Goal: Information Seeking & Learning: Learn about a topic

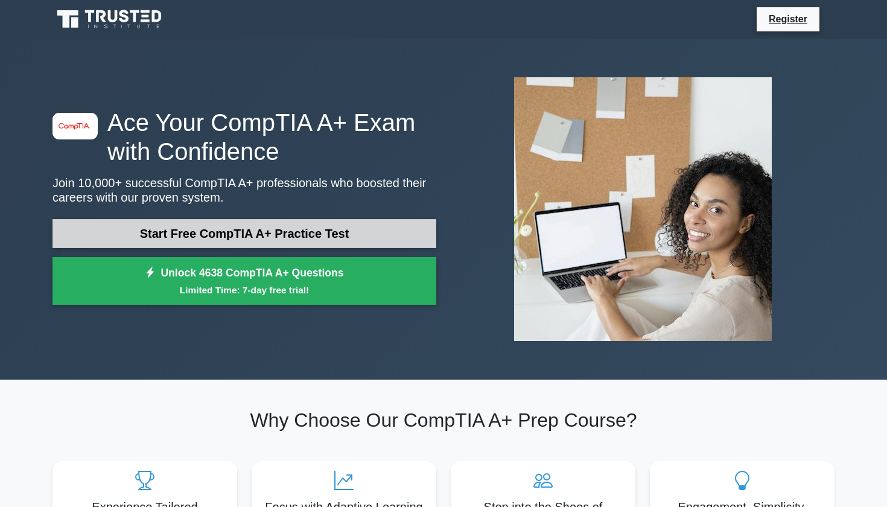
click at [238, 239] on link "Start Free CompTIA A+ Practice Test" at bounding box center [244, 233] width 384 height 29
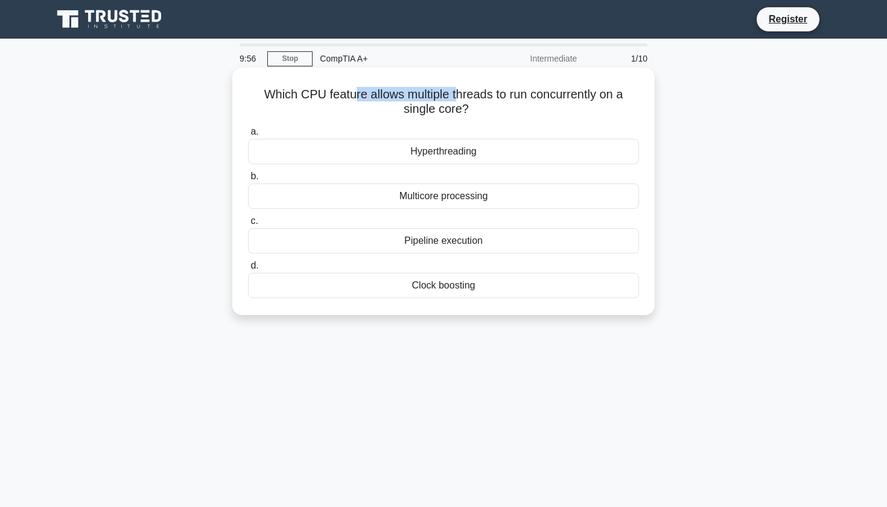
drag, startPoint x: 336, startPoint y: 96, endPoint x: 463, endPoint y: 96, distance: 126.7
click at [446, 97] on h5 "Which CPU feature allows multiple threads to run concurrently on a single core?…" at bounding box center [443, 102] width 393 height 30
drag, startPoint x: 501, startPoint y: 96, endPoint x: 425, endPoint y: 95, distance: 76.0
click at [429, 95] on h5 "Which CPU feature allows multiple threads to run concurrently on a single core?…" at bounding box center [443, 102] width 393 height 30
click at [425, 95] on h5 "Which CPU feature allows multiple threads to run concurrently on a single core?…" at bounding box center [443, 102] width 393 height 30
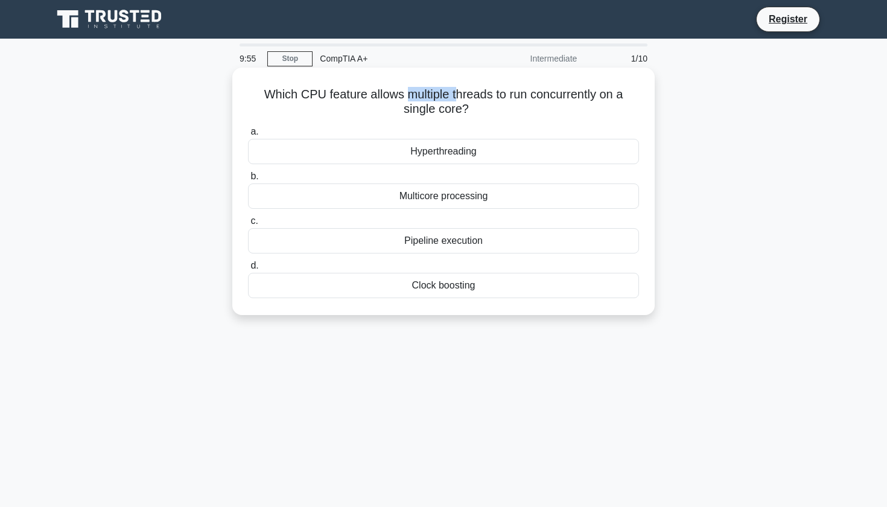
drag, startPoint x: 398, startPoint y: 94, endPoint x: 440, endPoint y: 95, distance: 42.2
click at [440, 95] on h5 "Which CPU feature allows multiple threads to run concurrently on a single core?…" at bounding box center [443, 102] width 393 height 30
click at [447, 197] on div "Multicore processing" at bounding box center [443, 195] width 391 height 25
click at [248, 180] on input "b. Multicore processing" at bounding box center [248, 176] width 0 height 8
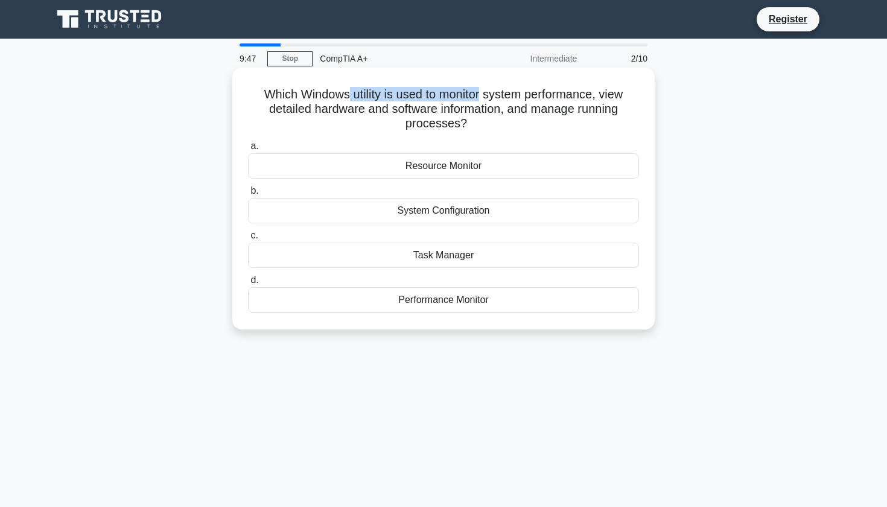
drag, startPoint x: 350, startPoint y: 92, endPoint x: 486, endPoint y: 95, distance: 136.3
click at [484, 95] on h5 "Which Windows utility is used to monitor system performance, view detailed hard…" at bounding box center [443, 109] width 393 height 45
drag, startPoint x: 543, startPoint y: 95, endPoint x: 383, endPoint y: 98, distance: 160.4
click at [383, 98] on h5 "Which Windows utility is used to monitor system performance, view detailed hard…" at bounding box center [443, 109] width 393 height 45
drag, startPoint x: 345, startPoint y: 110, endPoint x: 495, endPoint y: 113, distance: 150.2
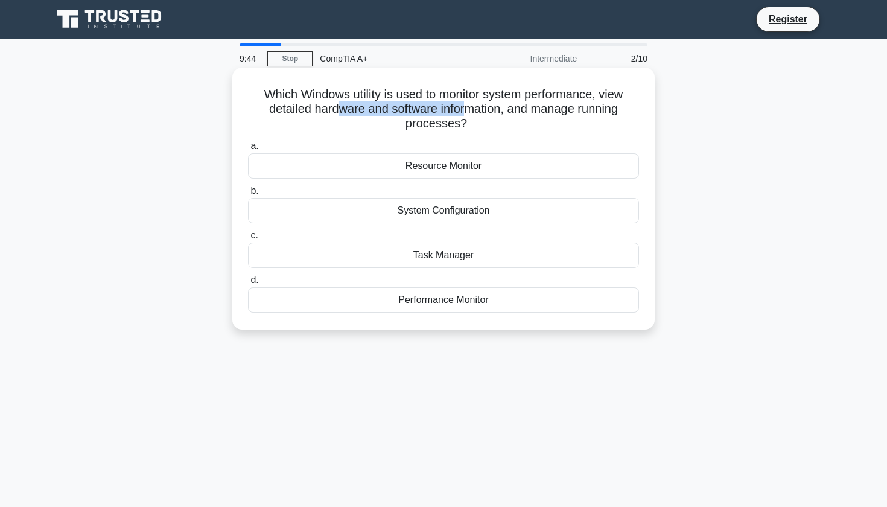
click at [476, 112] on h5 "Which Windows utility is used to monitor system performance, view detailed hard…" at bounding box center [443, 109] width 393 height 45
drag, startPoint x: 555, startPoint y: 110, endPoint x: 403, endPoint y: 111, distance: 152.0
click at [404, 112] on h5 "Which Windows utility is used to monitor system performance, view detailed hard…" at bounding box center [443, 109] width 393 height 45
click at [455, 258] on div "Task Manager" at bounding box center [443, 254] width 391 height 25
click at [248, 239] on input "c. Task Manager" at bounding box center [248, 236] width 0 height 8
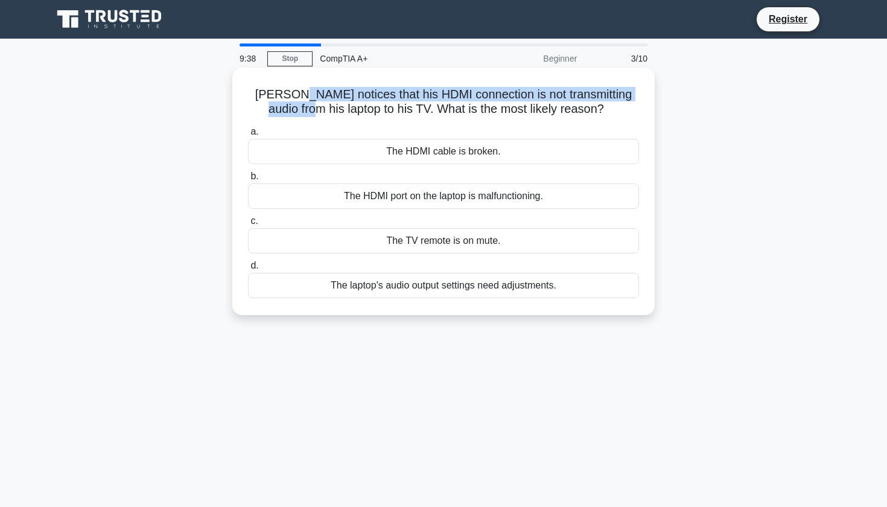
drag, startPoint x: 299, startPoint y: 93, endPoint x: 328, endPoint y: 107, distance: 31.8
click at [328, 107] on h5 "Jim notices that his HDMI connection is not transmitting audio from his laptop …" at bounding box center [443, 102] width 393 height 30
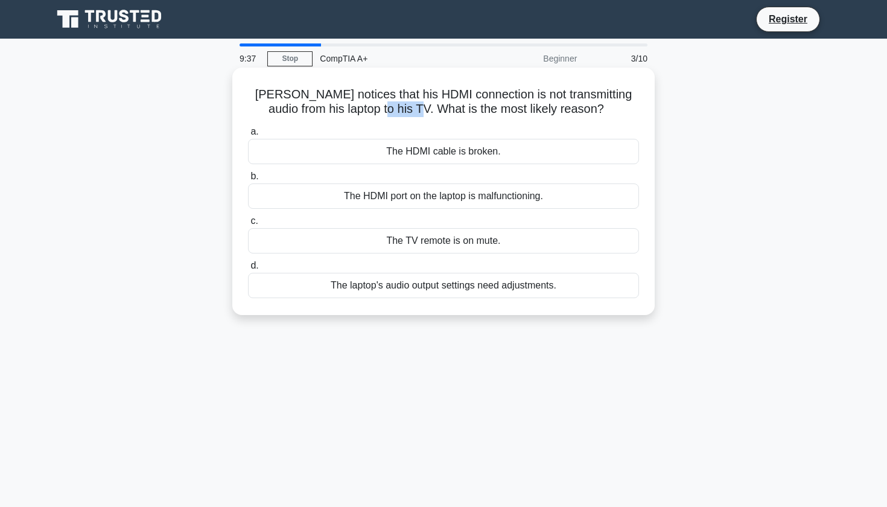
drag, startPoint x: 400, startPoint y: 107, endPoint x: 437, endPoint y: 110, distance: 37.5
click at [437, 110] on h5 "Jim notices that his HDMI connection is not transmitting audio from his laptop …" at bounding box center [443, 102] width 393 height 30
drag, startPoint x: 418, startPoint y: 112, endPoint x: 384, endPoint y: 107, distance: 34.6
click at [417, 112] on h5 "Jim notices that his HDMI connection is not transmitting audio from his laptop …" at bounding box center [443, 102] width 393 height 30
drag, startPoint x: 309, startPoint y: 93, endPoint x: 387, endPoint y: 101, distance: 77.5
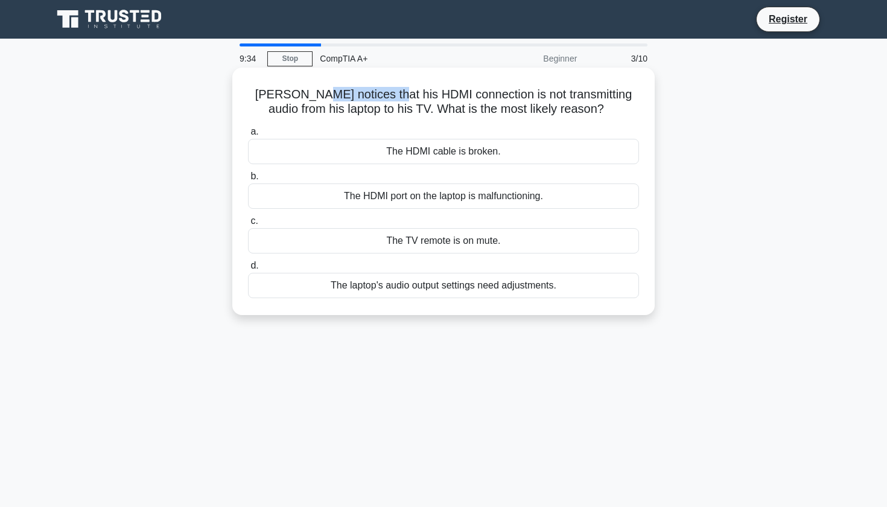
click at [387, 101] on h5 "Jim notices that his HDMI connection is not transmitting audio from his laptop …" at bounding box center [443, 102] width 393 height 30
click at [447, 286] on div "The laptop's audio output settings need adjustments." at bounding box center [443, 285] width 391 height 25
click at [248, 270] on input "d. The laptop's audio output settings need adjustments." at bounding box center [248, 266] width 0 height 8
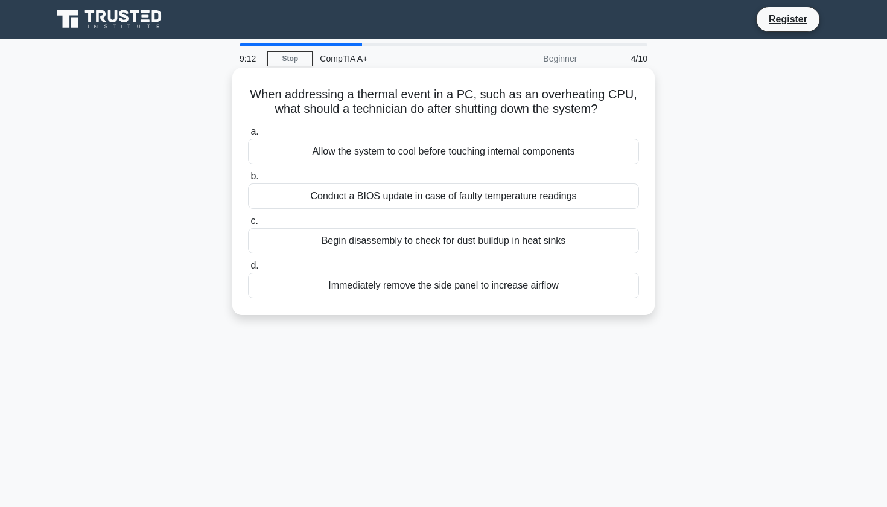
drag, startPoint x: 310, startPoint y: 95, endPoint x: 414, endPoint y: 99, distance: 104.4
click at [394, 99] on h5 "When addressing a thermal event in a PC, such as an overheating CPU, what shoul…" at bounding box center [443, 102] width 393 height 30
click at [461, 243] on div "Begin disassembly to check for dust buildup in heat sinks" at bounding box center [443, 240] width 391 height 25
click at [248, 225] on input "c. Begin disassembly to check for dust buildup in heat sinks" at bounding box center [248, 221] width 0 height 8
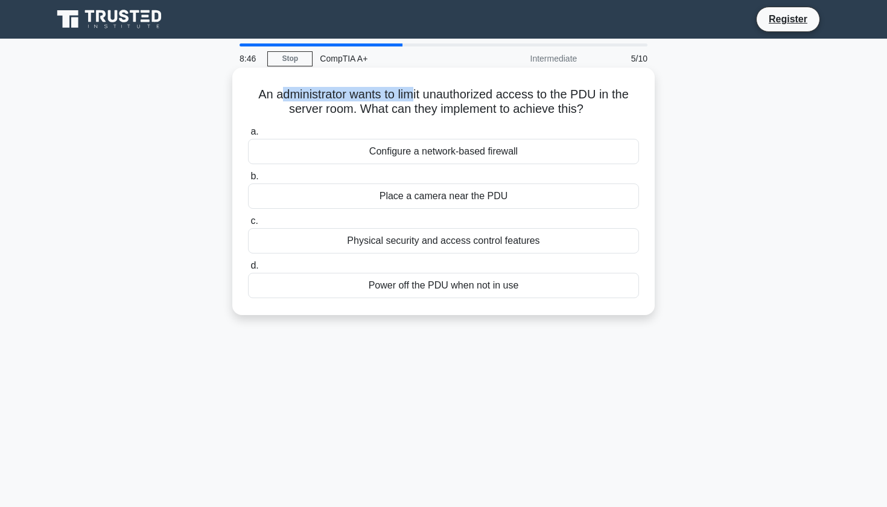
drag, startPoint x: 283, startPoint y: 97, endPoint x: 413, endPoint y: 96, distance: 129.7
click at [413, 96] on h5 "An administrator wants to limit unauthorized access to the PDU in the server ro…" at bounding box center [443, 102] width 393 height 30
drag, startPoint x: 552, startPoint y: 97, endPoint x: 343, endPoint y: 99, distance: 209.3
click at [343, 99] on h5 "An administrator wants to limit unauthorized access to the PDU in the server ro…" at bounding box center [443, 102] width 393 height 30
click at [342, 99] on h5 "An administrator wants to limit unauthorized access to the PDU in the server ro…" at bounding box center [443, 102] width 393 height 30
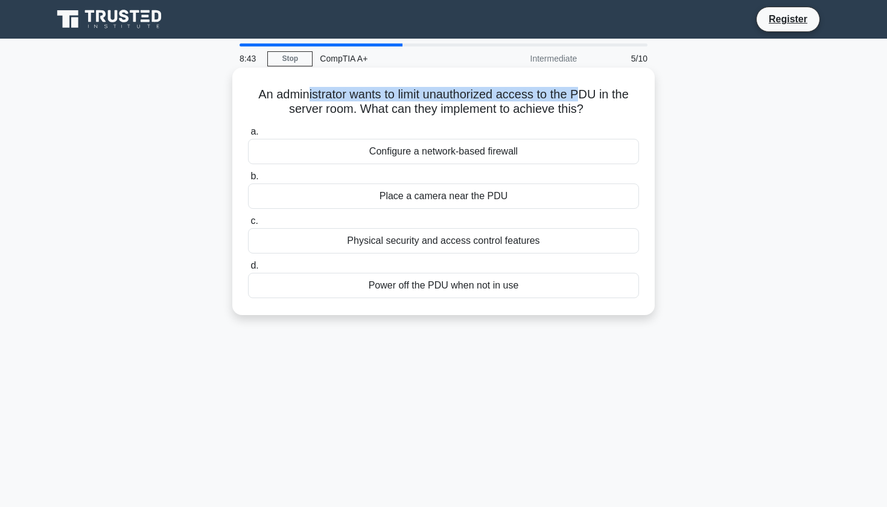
drag, startPoint x: 326, startPoint y: 98, endPoint x: 576, endPoint y: 96, distance: 250.3
click at [576, 96] on h5 "An administrator wants to limit unauthorized access to the PDU in the server ro…" at bounding box center [443, 102] width 393 height 30
click at [428, 238] on div "Physical security and access control features" at bounding box center [443, 240] width 391 height 25
click at [248, 225] on input "c. Physical security and access control features" at bounding box center [248, 221] width 0 height 8
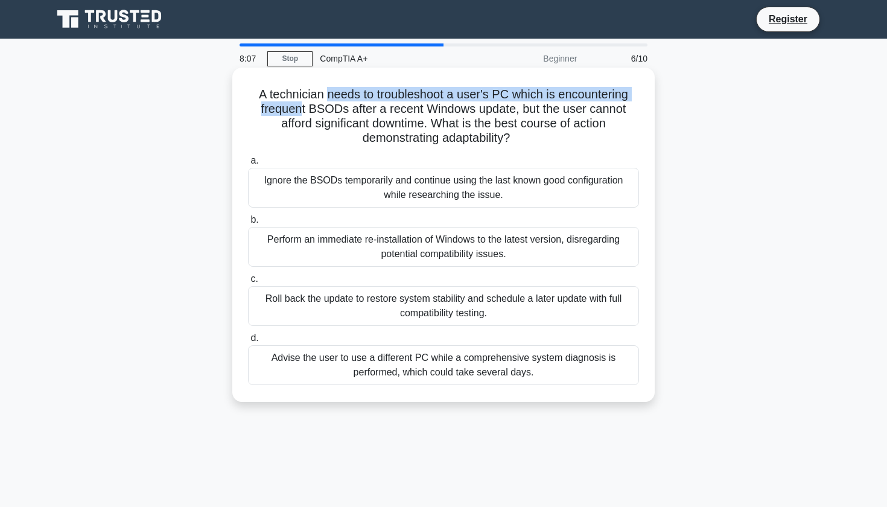
drag, startPoint x: 337, startPoint y: 96, endPoint x: 302, endPoint y: 110, distance: 37.3
click at [302, 110] on h5 "A technician needs to troubleshoot a user's PC which is encountering frequent B…" at bounding box center [443, 116] width 393 height 59
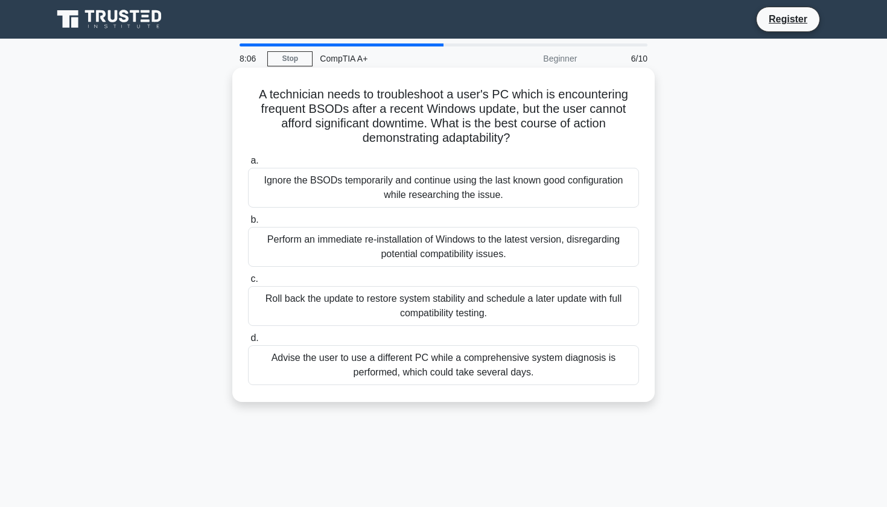
click at [325, 111] on h5 "A technician needs to troubleshoot a user's PC which is encountering frequent B…" at bounding box center [443, 116] width 393 height 59
click at [456, 315] on div "Roll back the update to restore system stability and schedule a later update wi…" at bounding box center [443, 306] width 391 height 40
click at [248, 283] on input "c. Roll back the update to restore system stability and schedule a later update…" at bounding box center [248, 279] width 0 height 8
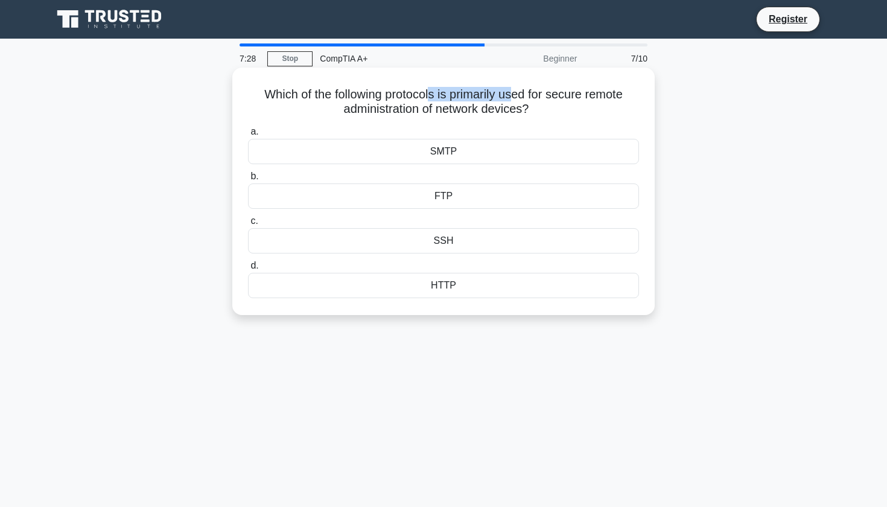
drag, startPoint x: 428, startPoint y: 91, endPoint x: 514, endPoint y: 90, distance: 86.2
click at [514, 90] on h5 "Which of the following protocols is primarily used for secure remote administra…" at bounding box center [443, 102] width 393 height 30
click at [513, 90] on h5 "Which of the following protocols is primarily used for secure remote administra…" at bounding box center [443, 102] width 393 height 30
drag, startPoint x: 485, startPoint y: 94, endPoint x: 402, endPoint y: 97, distance: 83.3
click at [403, 96] on h5 "Which of the following protocols is primarily used for secure remote administra…" at bounding box center [443, 102] width 393 height 30
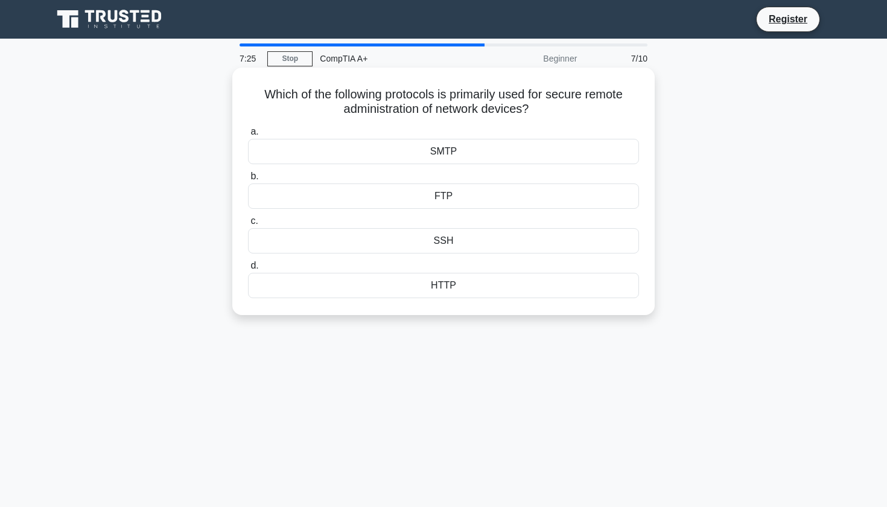
drag, startPoint x: 422, startPoint y: 97, endPoint x: 450, endPoint y: 94, distance: 27.9
click at [425, 96] on h5 "Which of the following protocols is primarily used for secure remote administra…" at bounding box center [443, 102] width 393 height 30
drag, startPoint x: 480, startPoint y: 94, endPoint x: 393, endPoint y: 96, distance: 87.5
click at [393, 96] on h5 "Which of the following protocols is primarily used for secure remote administra…" at bounding box center [443, 102] width 393 height 30
click at [392, 96] on h5 "Which of the following protocols is primarily used for secure remote administra…" at bounding box center [443, 102] width 393 height 30
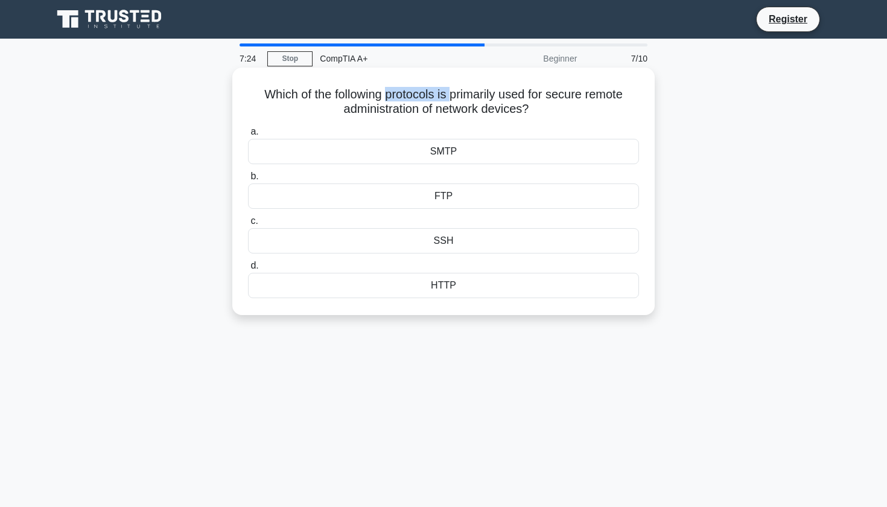
drag, startPoint x: 399, startPoint y: 93, endPoint x: 460, endPoint y: 93, distance: 60.3
click at [457, 93] on h5 "Which of the following protocols is primarily used for secure remote administra…" at bounding box center [443, 102] width 393 height 30
click at [460, 93] on h5 "Which of the following protocols is primarily used for secure remote administra…" at bounding box center [443, 102] width 393 height 30
click at [441, 243] on div "SSH" at bounding box center [443, 240] width 391 height 25
click at [248, 225] on input "c. SSH" at bounding box center [248, 221] width 0 height 8
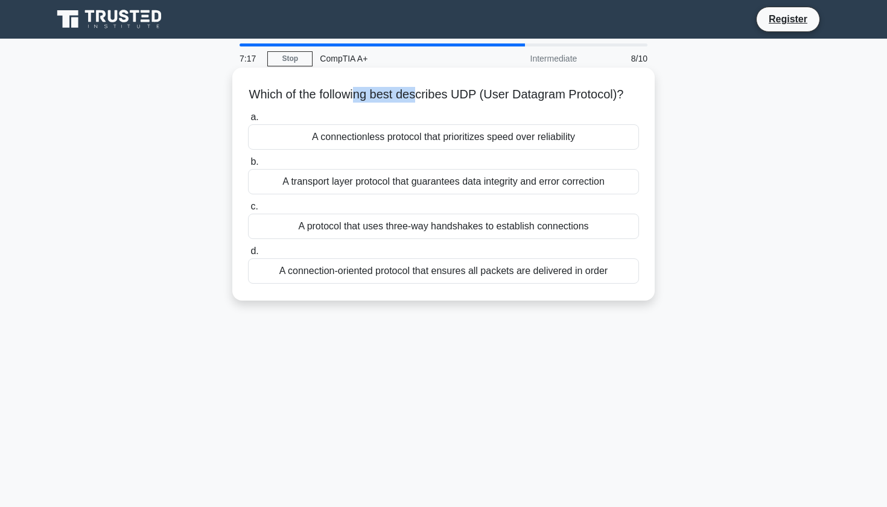
drag, startPoint x: 354, startPoint y: 95, endPoint x: 434, endPoint y: 95, distance: 79.6
click at [426, 95] on h5 "Which of the following best describes UDP (User Datagram Protocol)? .spinner_0X…" at bounding box center [443, 95] width 393 height 16
drag, startPoint x: 448, startPoint y: 95, endPoint x: 362, endPoint y: 93, distance: 85.7
click at [370, 93] on h5 "Which of the following best describes UDP (User Datagram Protocol)? .spinner_0X…" at bounding box center [443, 95] width 393 height 16
click at [357, 93] on h5 "Which of the following best describes UDP (User Datagram Protocol)? .spinner_0X…" at bounding box center [443, 95] width 393 height 16
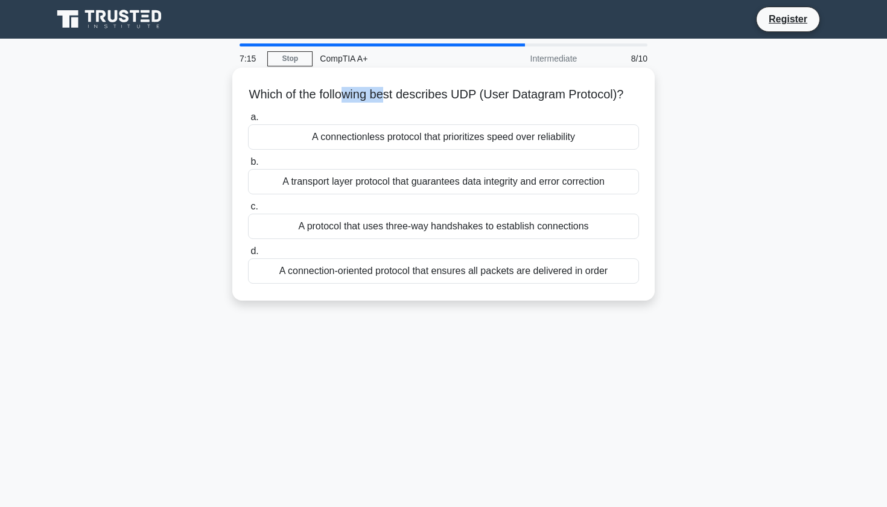
drag, startPoint x: 370, startPoint y: 92, endPoint x: 401, endPoint y: 92, distance: 30.8
click at [399, 92] on h5 "Which of the following best describes UDP (User Datagram Protocol)? .spinner_0X…" at bounding box center [443, 95] width 393 height 16
click at [402, 92] on h5 "Which of the following best describes UDP (User Datagram Protocol)? .spinner_0X…" at bounding box center [443, 95] width 393 height 16
drag, startPoint x: 396, startPoint y: 96, endPoint x: 385, endPoint y: 96, distance: 10.9
click at [387, 96] on h5 "Which of the following best describes UDP (User Datagram Protocol)? .spinner_0X…" at bounding box center [443, 95] width 393 height 16
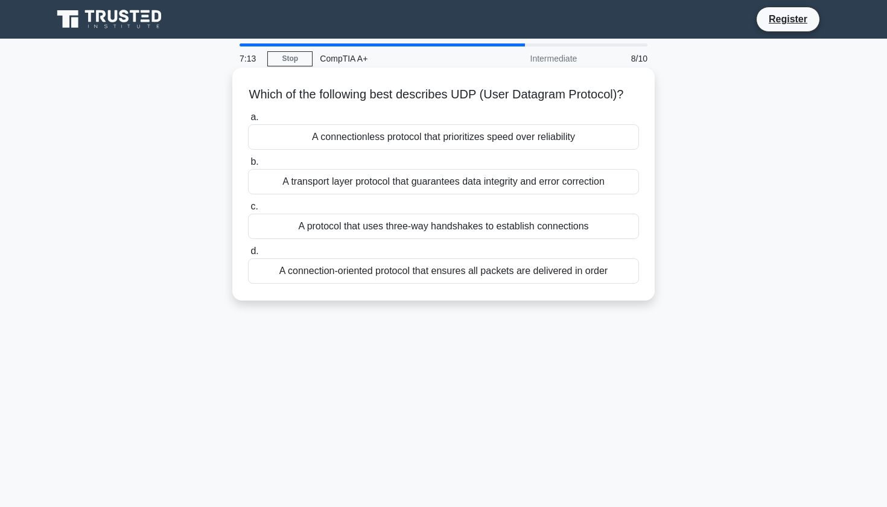
click at [376, 97] on h5 "Which of the following best describes UDP (User Datagram Protocol)? .spinner_0X…" at bounding box center [443, 95] width 393 height 16
drag, startPoint x: 360, startPoint y: 97, endPoint x: 421, endPoint y: 99, distance: 60.9
click at [421, 99] on h5 "Which of the following best describes UDP (User Datagram Protocol)? .spinner_0X…" at bounding box center [443, 95] width 393 height 16
click at [438, 143] on div "A connectionless protocol that prioritizes speed over reliability" at bounding box center [443, 136] width 391 height 25
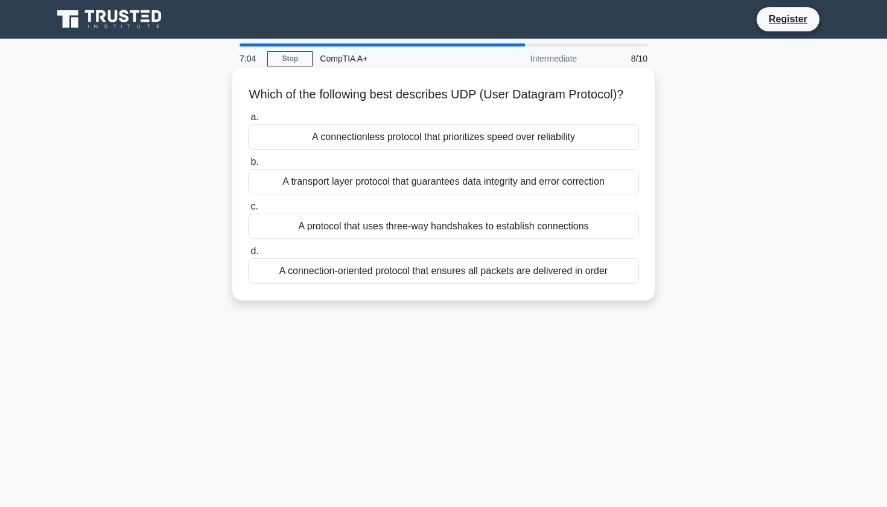
click at [248, 121] on input "a. A connectionless protocol that prioritizes speed over reliability" at bounding box center [248, 117] width 0 height 8
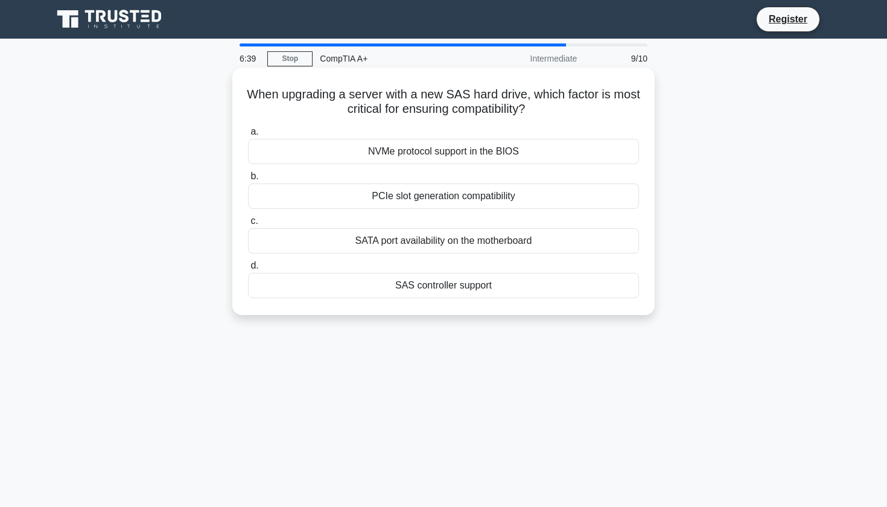
click at [454, 249] on div "SATA port availability on the motherboard" at bounding box center [443, 240] width 391 height 25
click at [248, 225] on input "c. SATA port availability on the motherboard" at bounding box center [248, 221] width 0 height 8
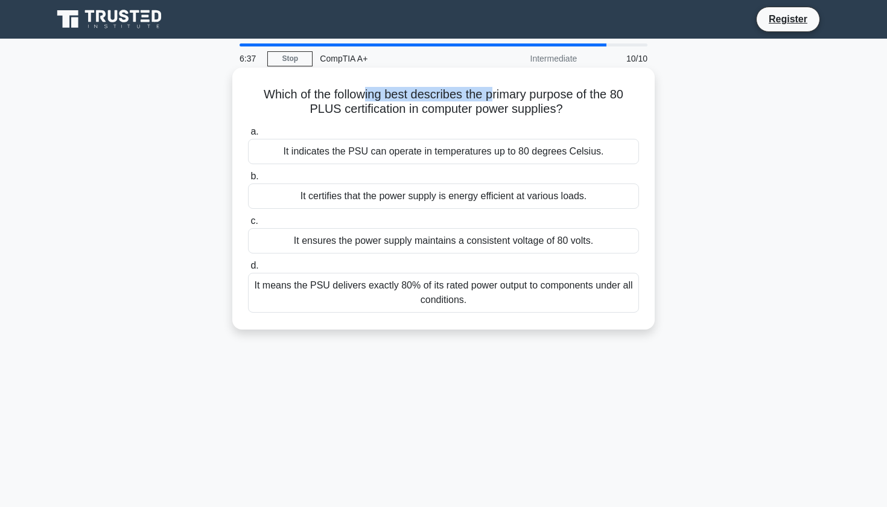
drag, startPoint x: 347, startPoint y: 92, endPoint x: 481, endPoint y: 93, distance: 133.9
click at [478, 93] on h5 "Which of the following best describes the primary purpose of the 80 PLUS certif…" at bounding box center [443, 102] width 393 height 30
drag, startPoint x: 549, startPoint y: 90, endPoint x: 343, endPoint y: 92, distance: 205.7
click at [343, 92] on h5 "Which of the following best describes the primary purpose of the 80 PLUS certif…" at bounding box center [443, 102] width 393 height 30
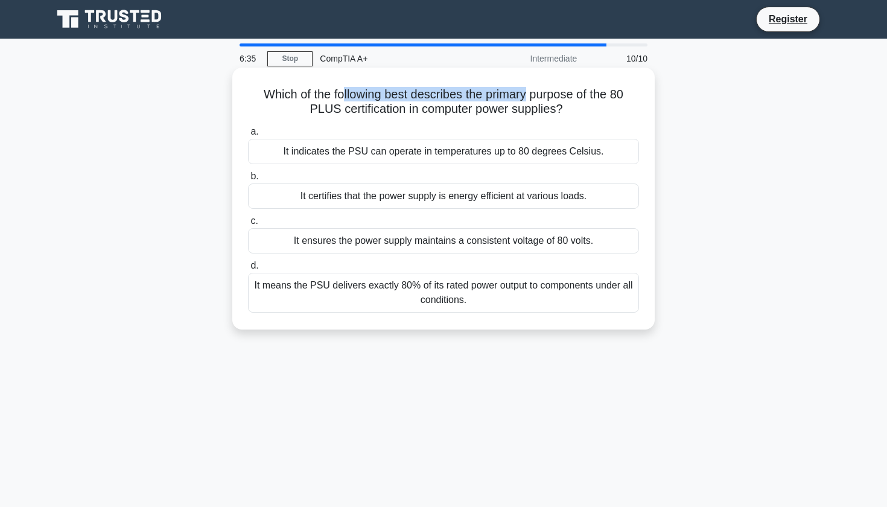
drag, startPoint x: 327, startPoint y: 92, endPoint x: 508, endPoint y: 93, distance: 180.9
click at [508, 93] on h5 "Which of the following best describes the primary purpose of the 80 PLUS certif…" at bounding box center [443, 102] width 393 height 30
click at [414, 125] on label "a. It indicates the PSU can operate in temperatures up to 80 degrees Celsius." at bounding box center [443, 144] width 391 height 40
click at [248, 128] on input "a. It indicates the PSU can operate in temperatures up to 80 degrees Celsius." at bounding box center [248, 132] width 0 height 8
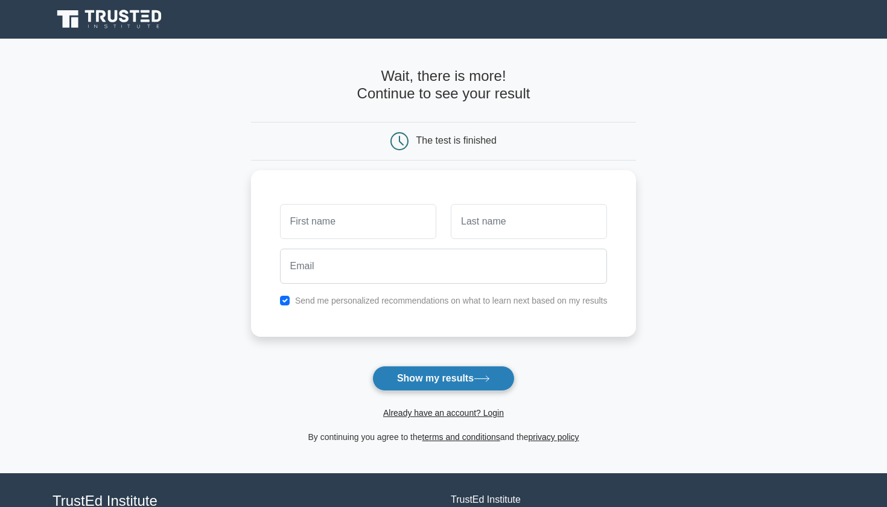
click at [439, 386] on button "Show my results" at bounding box center [443, 377] width 142 height 25
click at [285, 295] on input "checkbox" at bounding box center [285, 298] width 10 height 10
checkbox input "false"
click at [440, 371] on button "Show my results" at bounding box center [443, 377] width 142 height 25
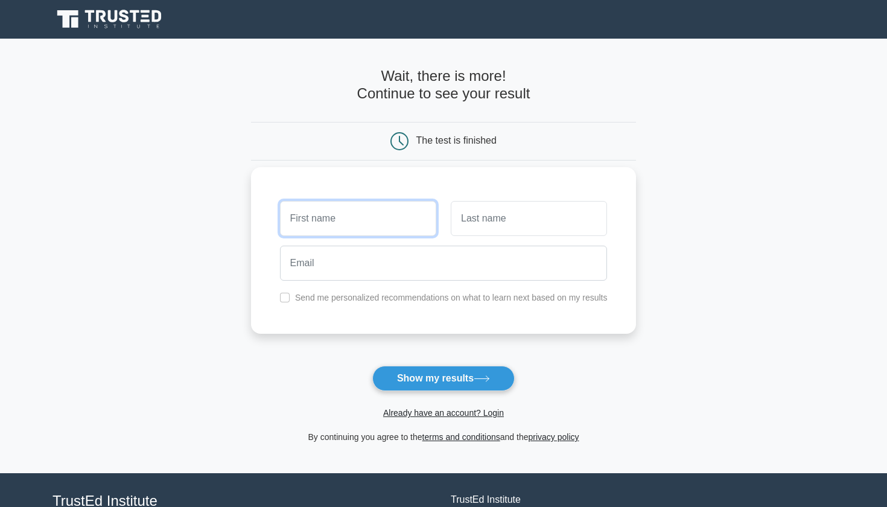
click at [363, 222] on input "text" at bounding box center [358, 218] width 156 height 35
type input "[PERSON_NAME]"
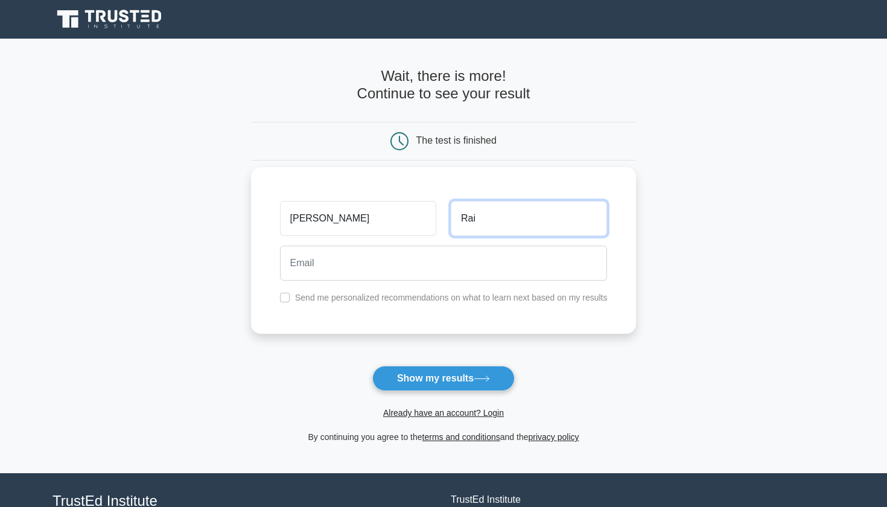
type input "Rai"
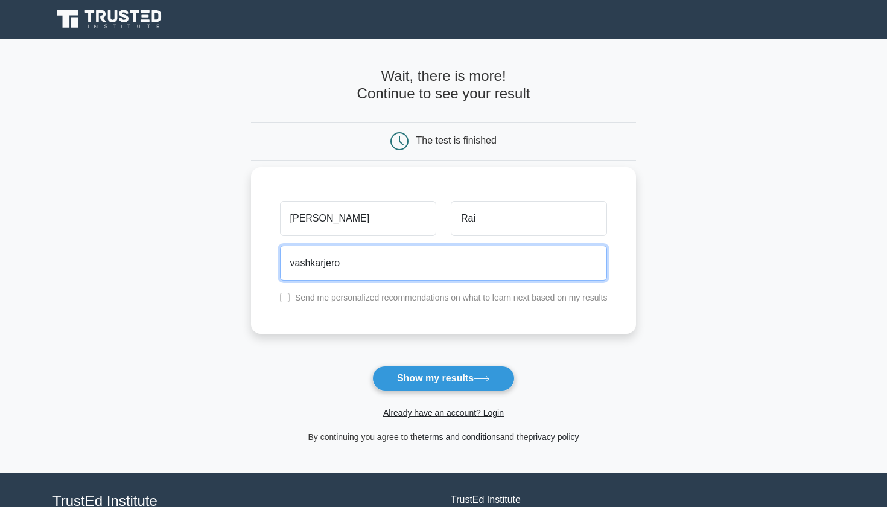
type input "vashkarjerong10@gmail.com"
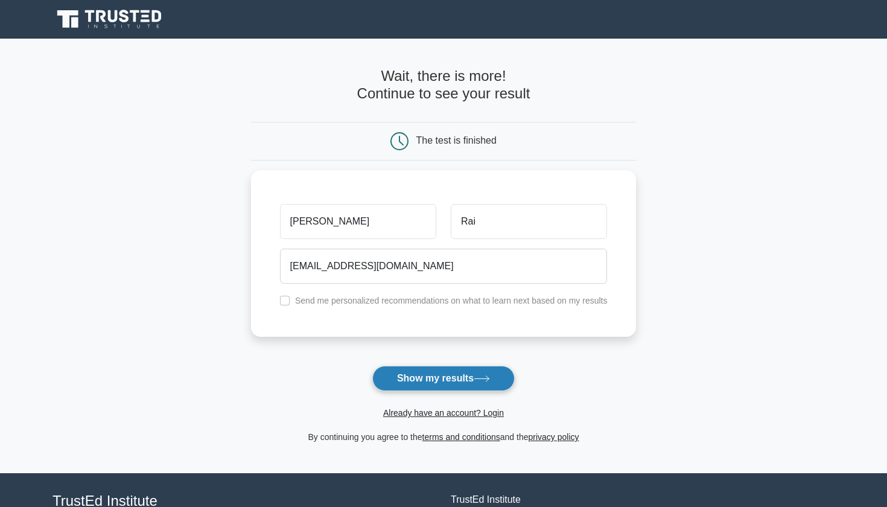
click at [446, 378] on button "Show my results" at bounding box center [443, 377] width 142 height 25
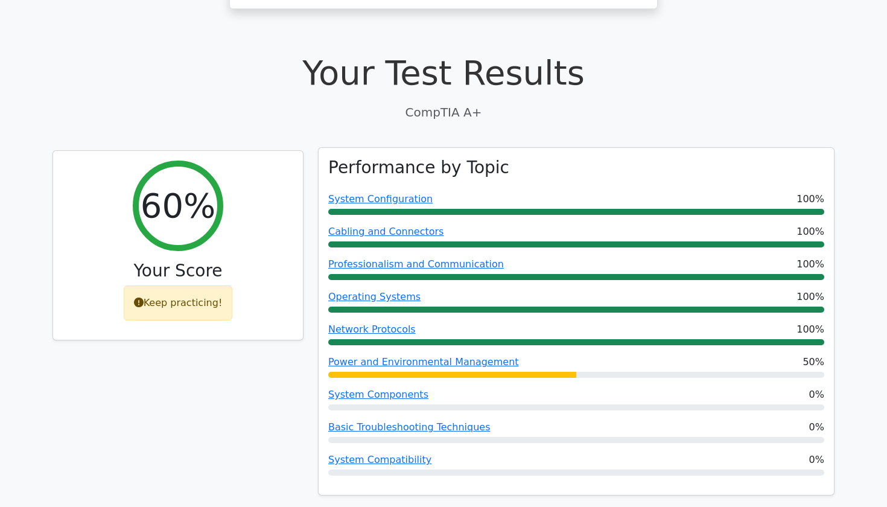
scroll to position [334, 0]
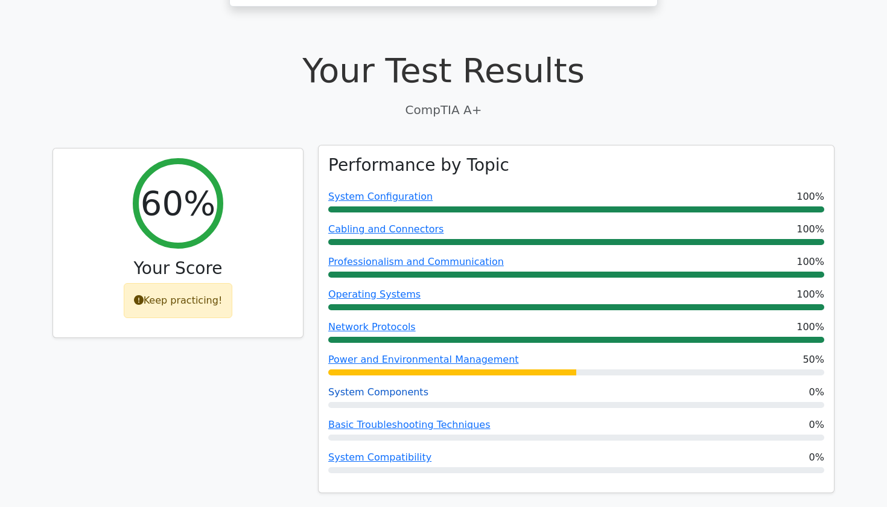
click at [417, 386] on link "System Components" at bounding box center [378, 391] width 100 height 11
click at [416, 191] on link "System Configuration" at bounding box center [380, 196] width 104 height 11
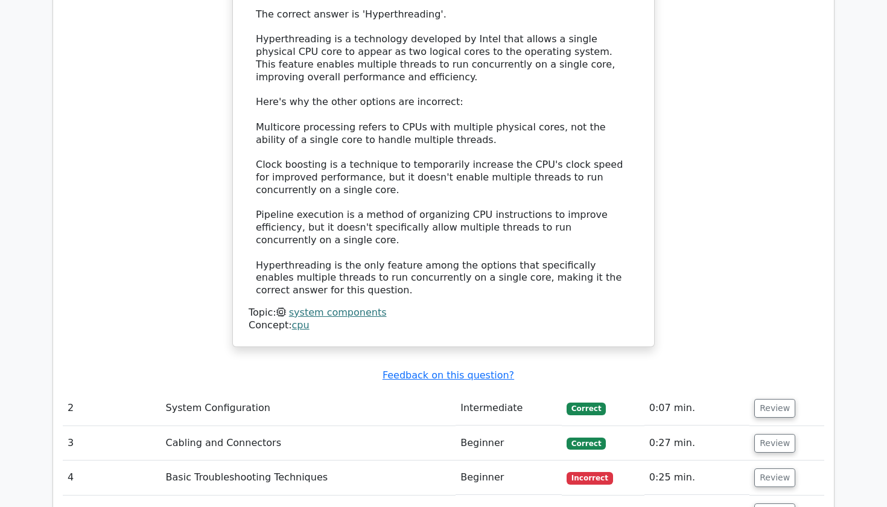
scroll to position [1586, 0]
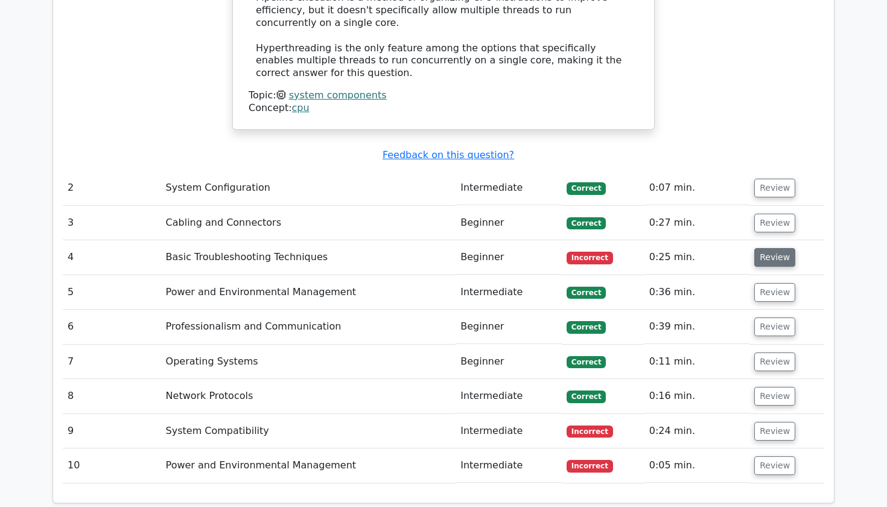
click at [767, 248] on button "Review" at bounding box center [774, 257] width 41 height 19
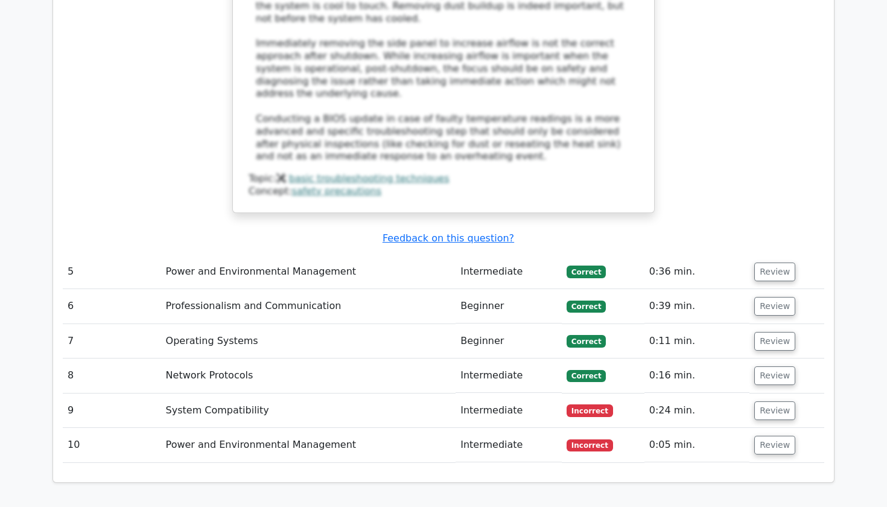
scroll to position [2264, 0]
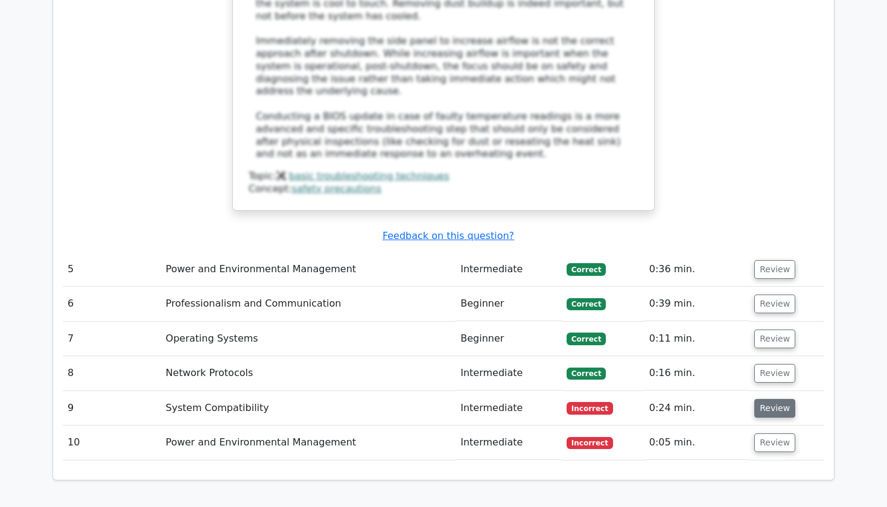
click at [776, 399] on button "Review" at bounding box center [774, 408] width 41 height 19
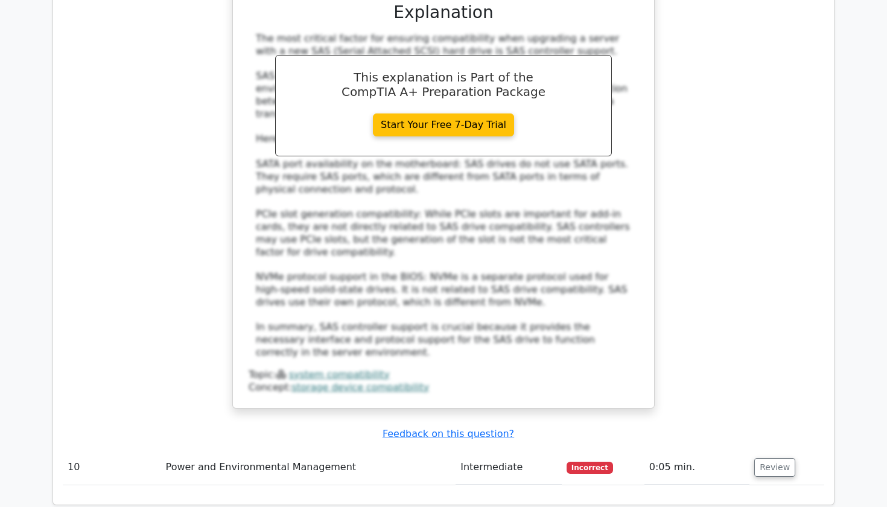
scroll to position [3044, 0]
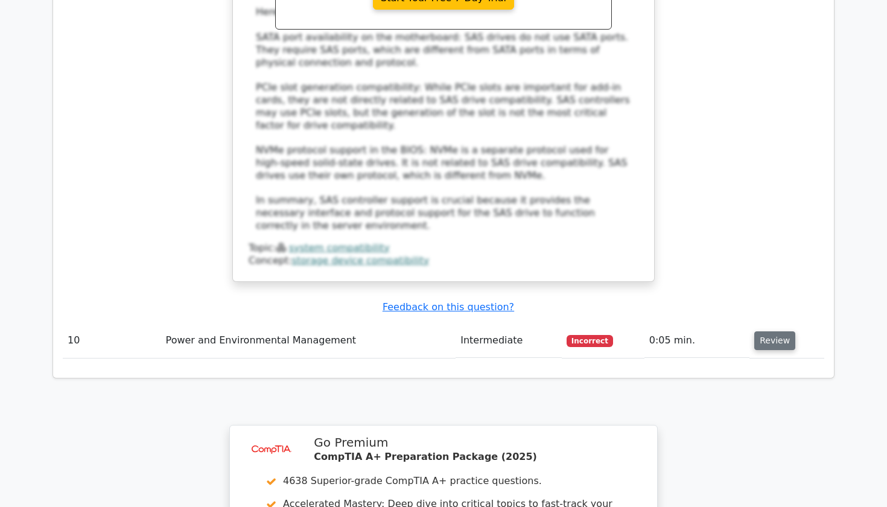
click at [768, 331] on button "Review" at bounding box center [774, 340] width 41 height 19
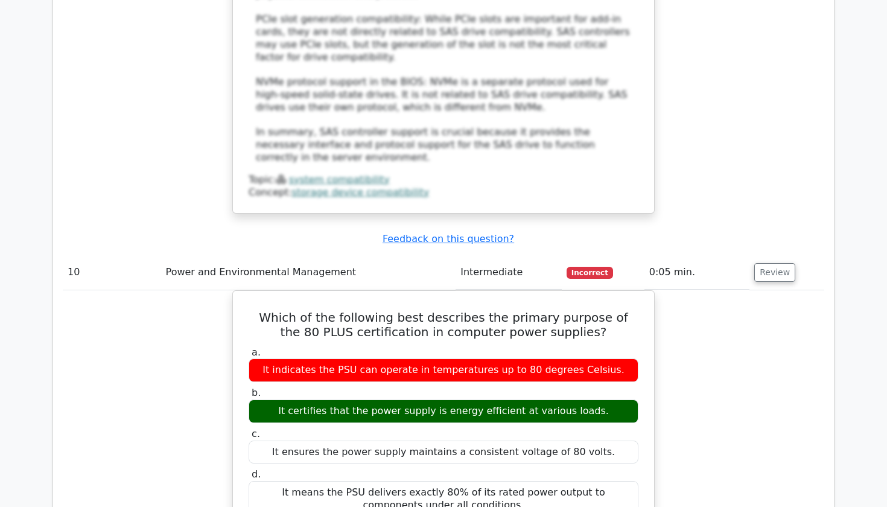
scroll to position [3019, 0]
